Goal: Information Seeking & Learning: Understand process/instructions

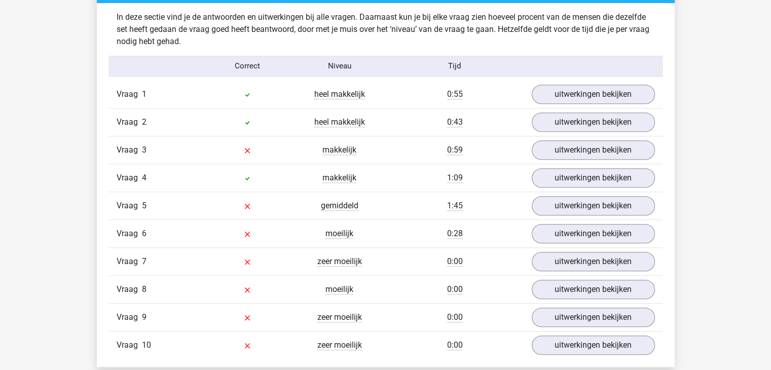
scroll to position [862, 0]
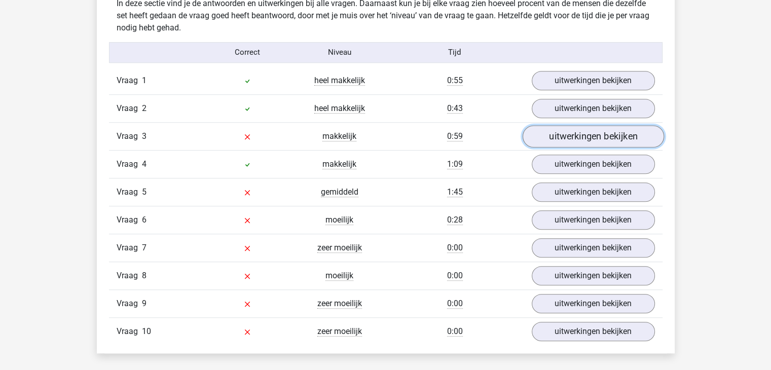
click at [586, 136] on link "uitwerkingen bekijken" at bounding box center [592, 136] width 141 height 22
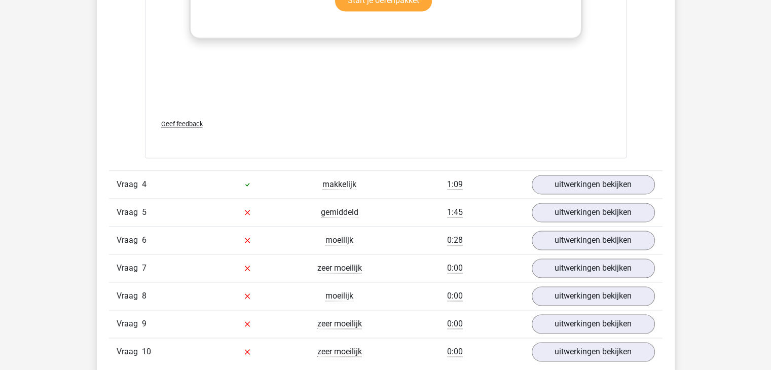
scroll to position [1470, 0]
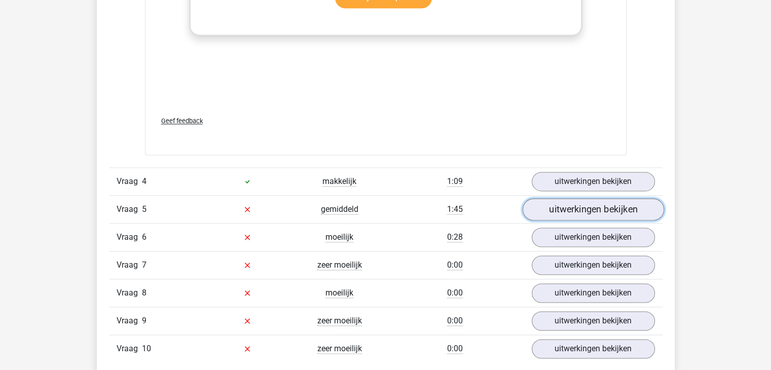
click at [593, 207] on link "uitwerkingen bekijken" at bounding box center [592, 209] width 141 height 22
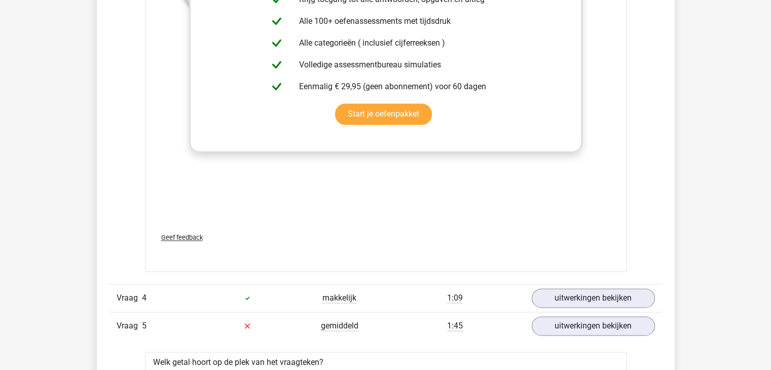
scroll to position [1369, 0]
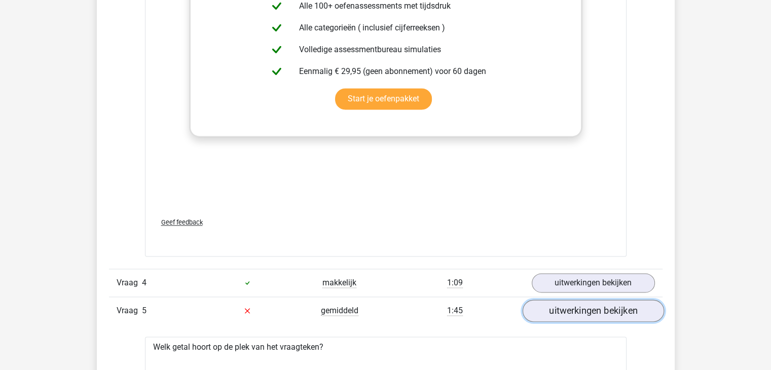
click at [623, 310] on link "uitwerkingen bekijken" at bounding box center [592, 311] width 141 height 22
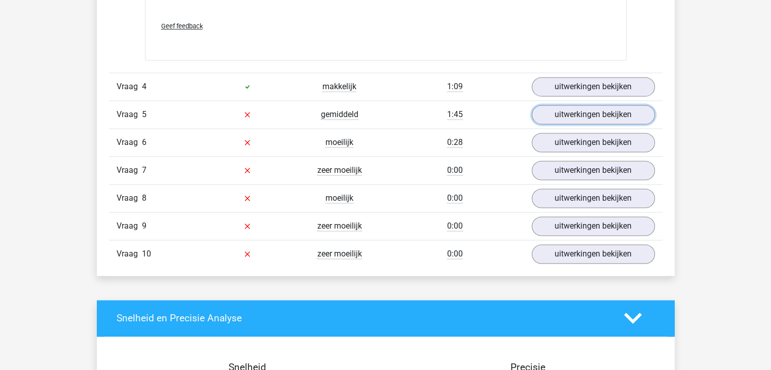
scroll to position [1521, 0]
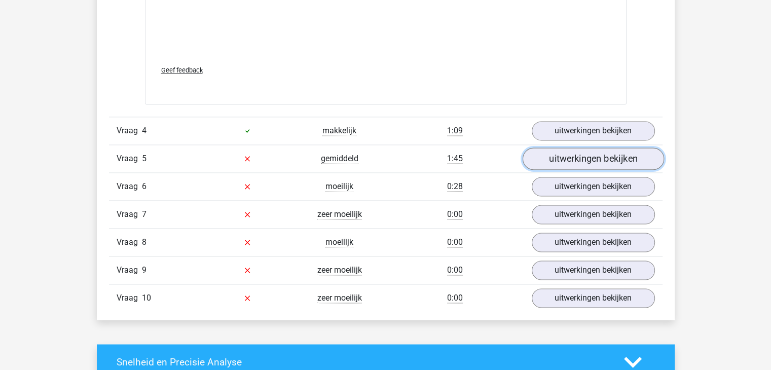
click at [582, 164] on link "uitwerkingen bekijken" at bounding box center [592, 159] width 141 height 22
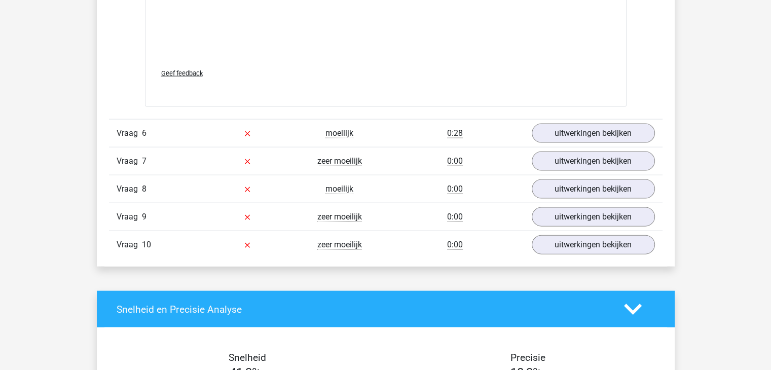
scroll to position [2231, 0]
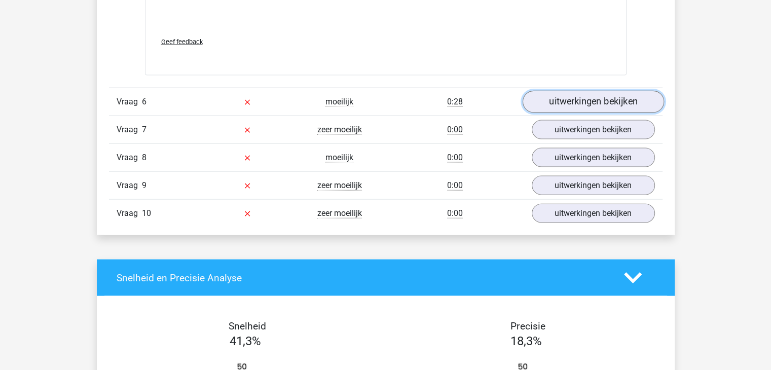
click at [580, 97] on link "uitwerkingen bekijken" at bounding box center [592, 102] width 141 height 22
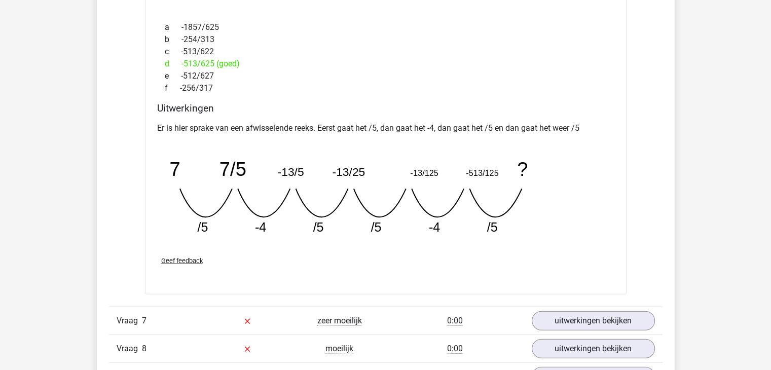
scroll to position [2484, 0]
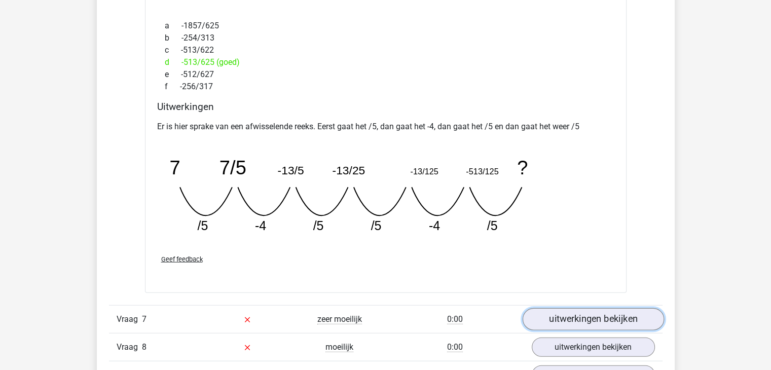
click at [601, 315] on link "uitwerkingen bekijken" at bounding box center [592, 319] width 141 height 22
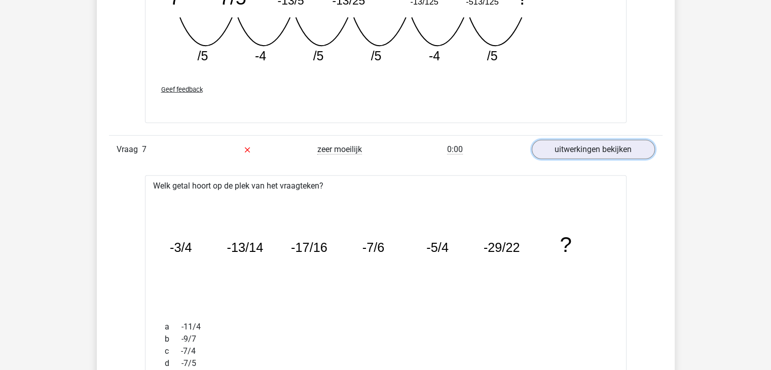
scroll to position [2636, 0]
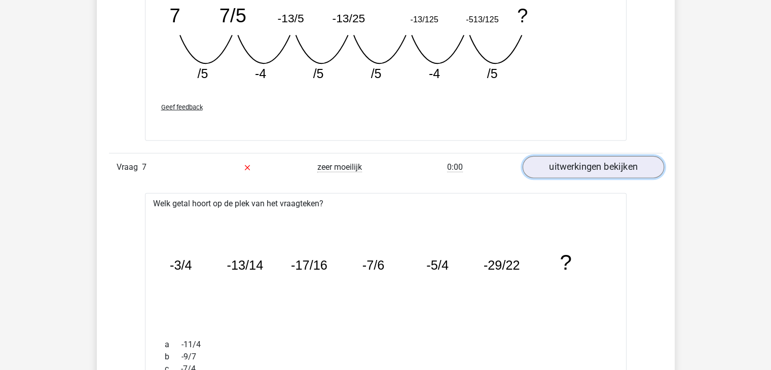
click at [608, 163] on link "uitwerkingen bekijken" at bounding box center [592, 167] width 141 height 22
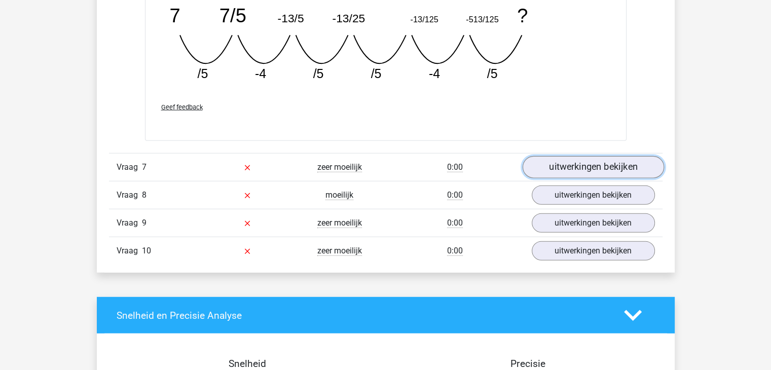
click at [614, 163] on link "uitwerkingen bekijken" at bounding box center [592, 167] width 141 height 22
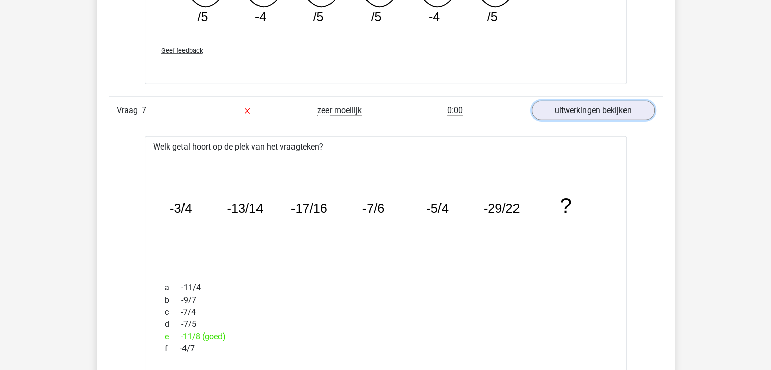
scroll to position [2687, 0]
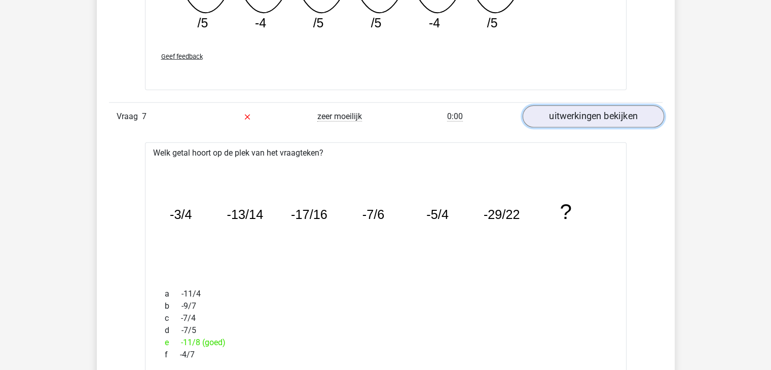
click at [609, 116] on link "uitwerkingen bekijken" at bounding box center [592, 116] width 141 height 22
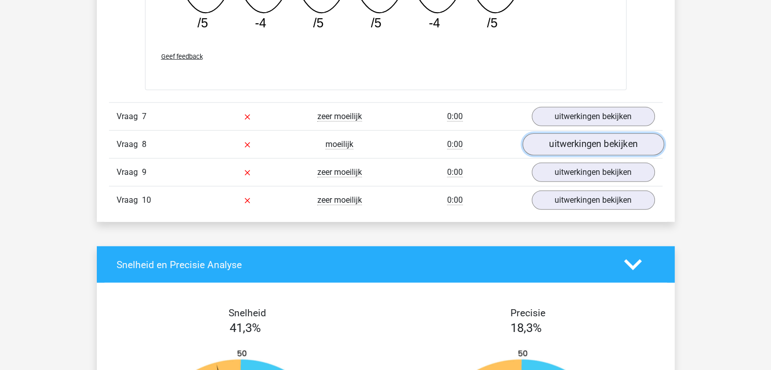
click at [618, 142] on link "uitwerkingen bekijken" at bounding box center [592, 144] width 141 height 22
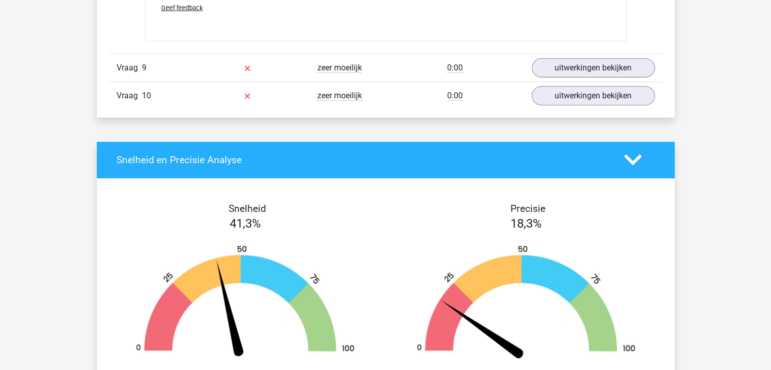
scroll to position [3295, 0]
click at [622, 67] on link "uitwerkingen bekijken" at bounding box center [592, 68] width 141 height 22
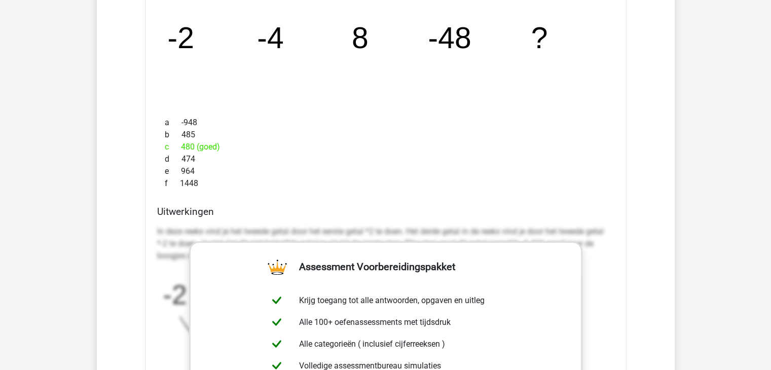
scroll to position [3397, 0]
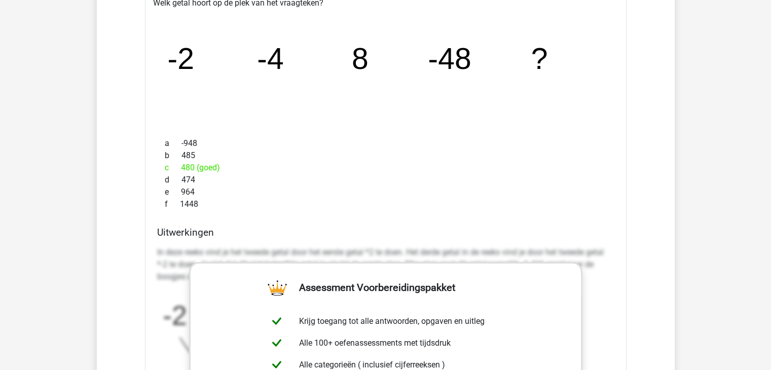
click at [279, 208] on div "a -948 b 485 c 480 (goed) d 474 e 964 f 1448" at bounding box center [385, 173] width 457 height 81
click at [474, 204] on div "f 1448" at bounding box center [385, 204] width 457 height 12
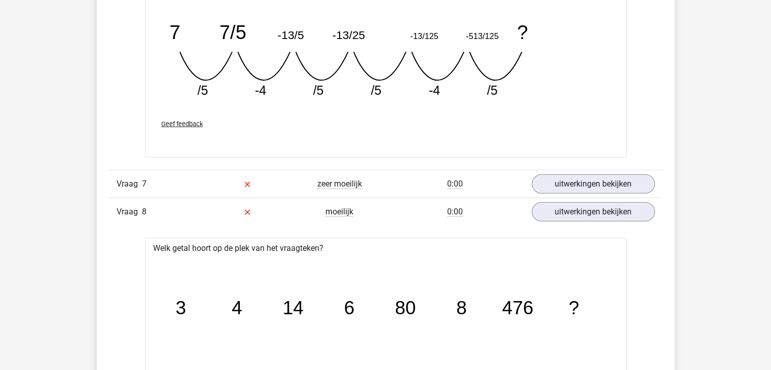
scroll to position [2687, 0]
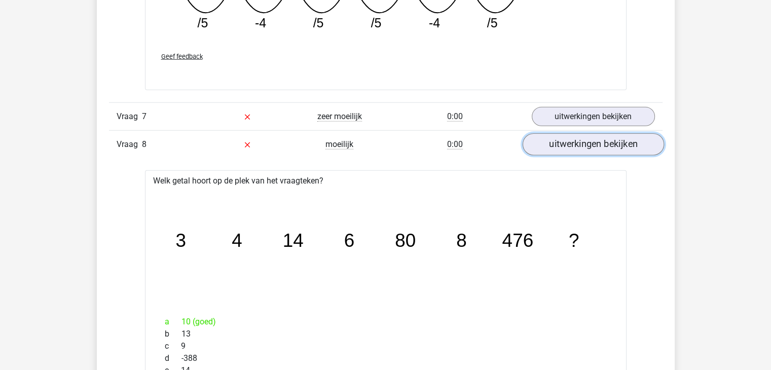
click at [590, 142] on link "uitwerkingen bekijken" at bounding box center [592, 144] width 141 height 22
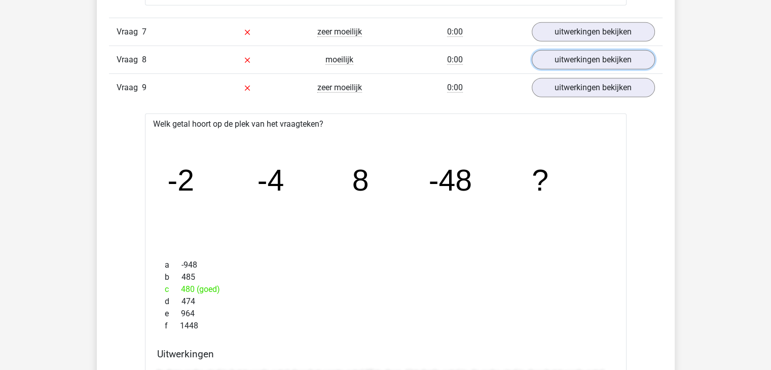
scroll to position [2738, 0]
